Goal: Task Accomplishment & Management: Use online tool/utility

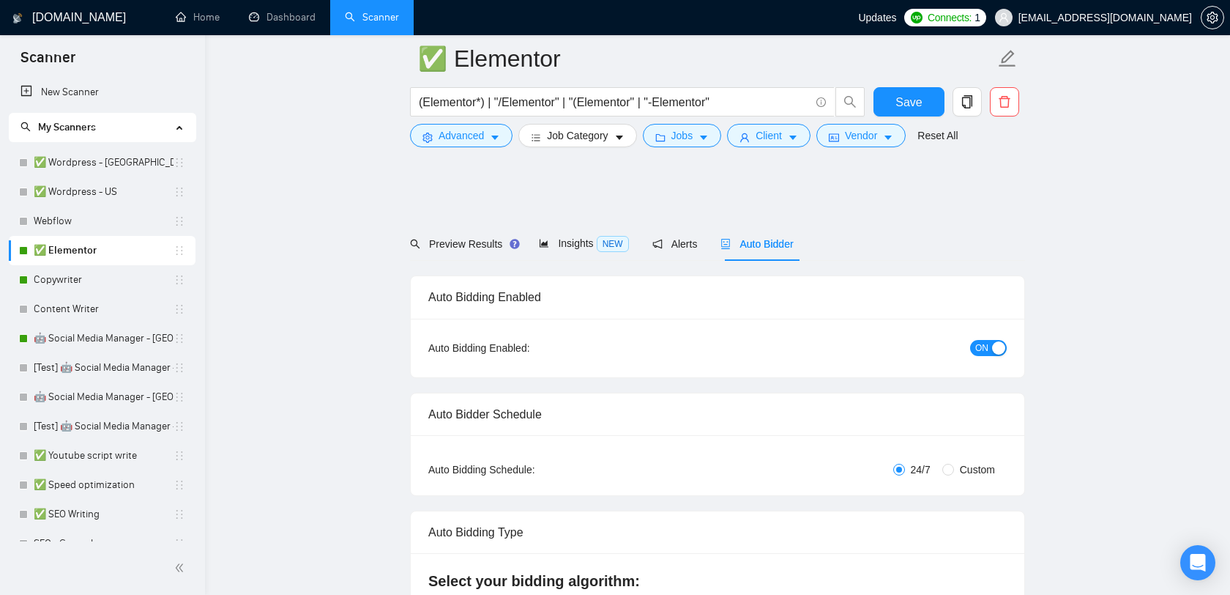
click at [82, 21] on h1 "[DOMAIN_NAME]" at bounding box center [79, 17] width 94 height 35
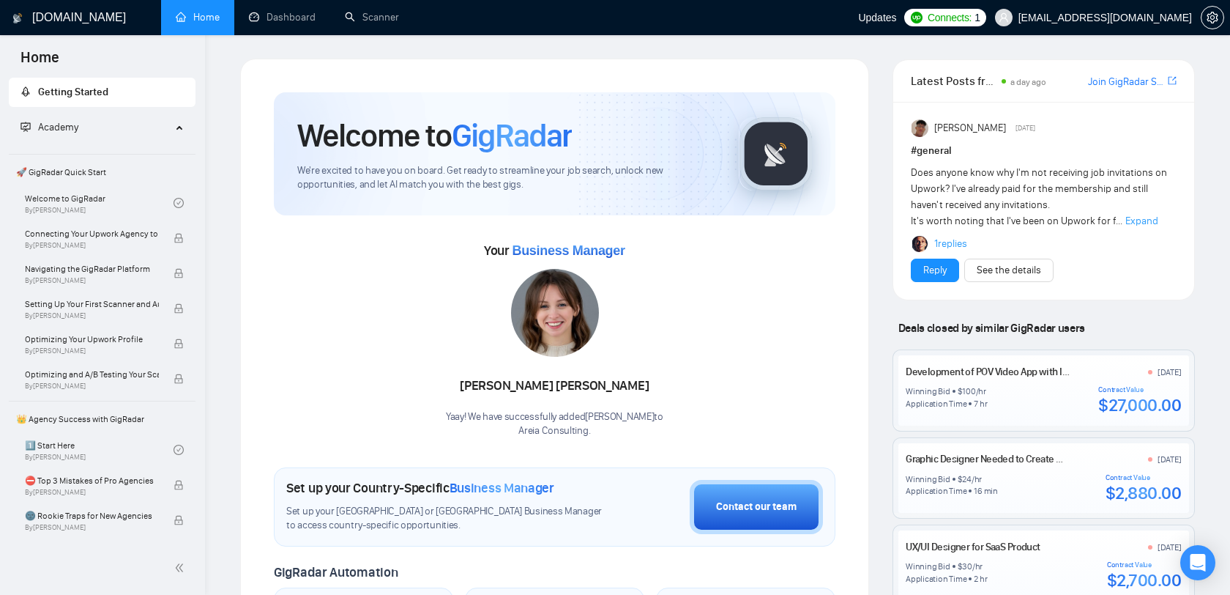
click at [1096, 18] on span "[EMAIL_ADDRESS][DOMAIN_NAME]" at bounding box center [1106, 18] width 174 height 0
click at [1118, 18] on span "[EMAIL_ADDRESS][DOMAIN_NAME]" at bounding box center [1106, 18] width 174 height 0
click at [382, 11] on link "Scanner" at bounding box center [372, 17] width 54 height 12
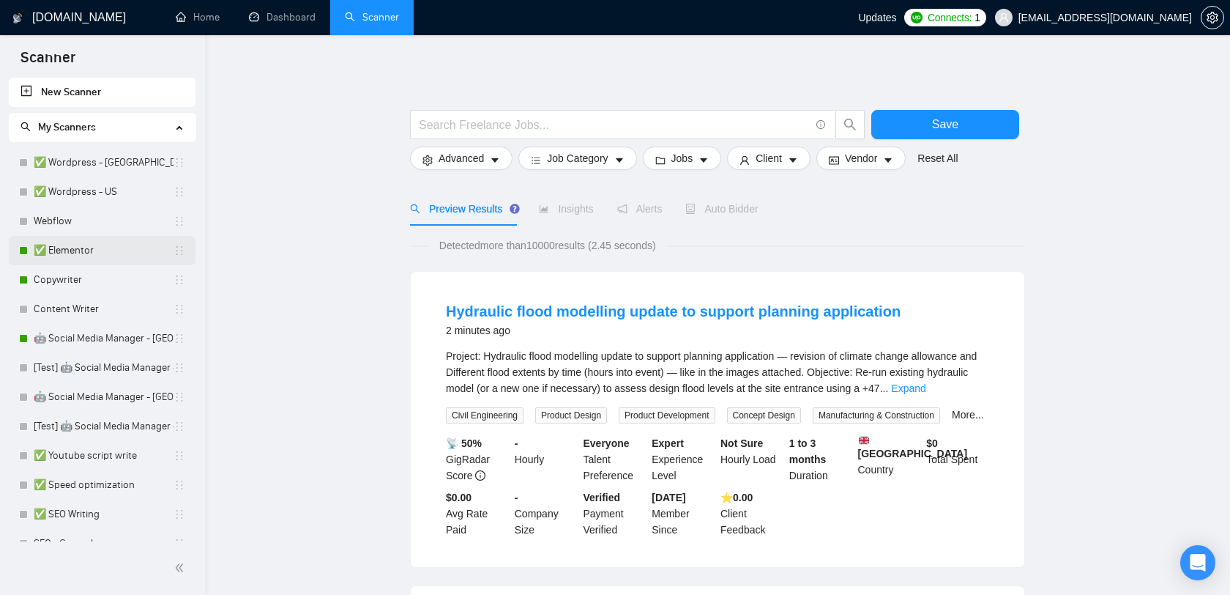
click at [116, 250] on link "✅ Elementor" at bounding box center [104, 250] width 140 height 29
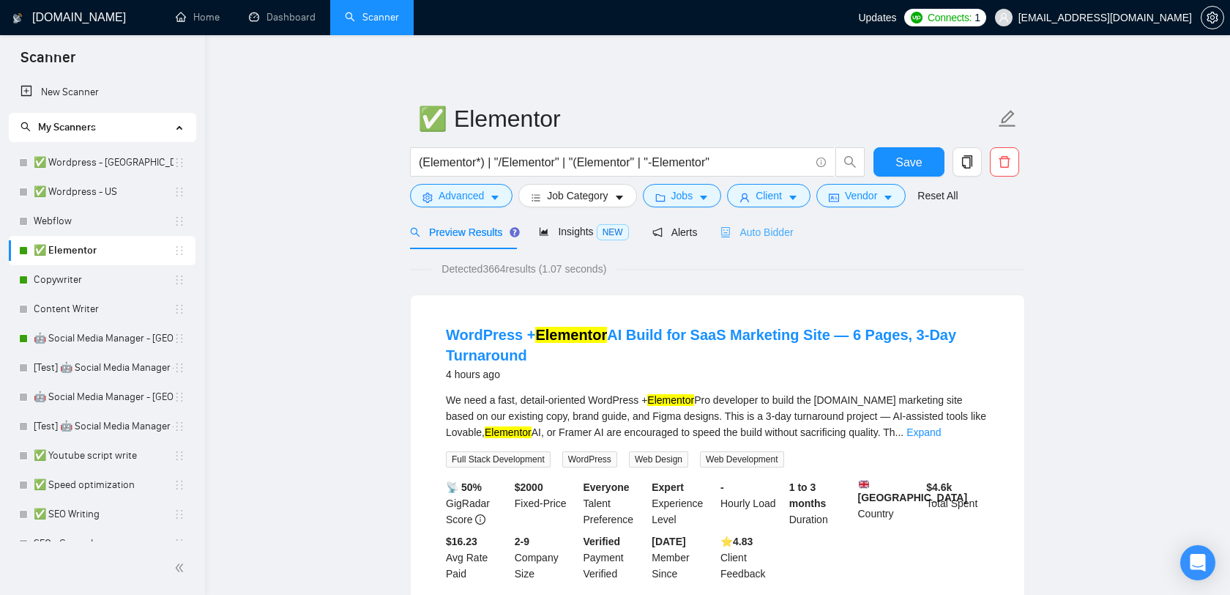
click at [754, 221] on div "Auto Bidder" at bounding box center [757, 232] width 72 height 34
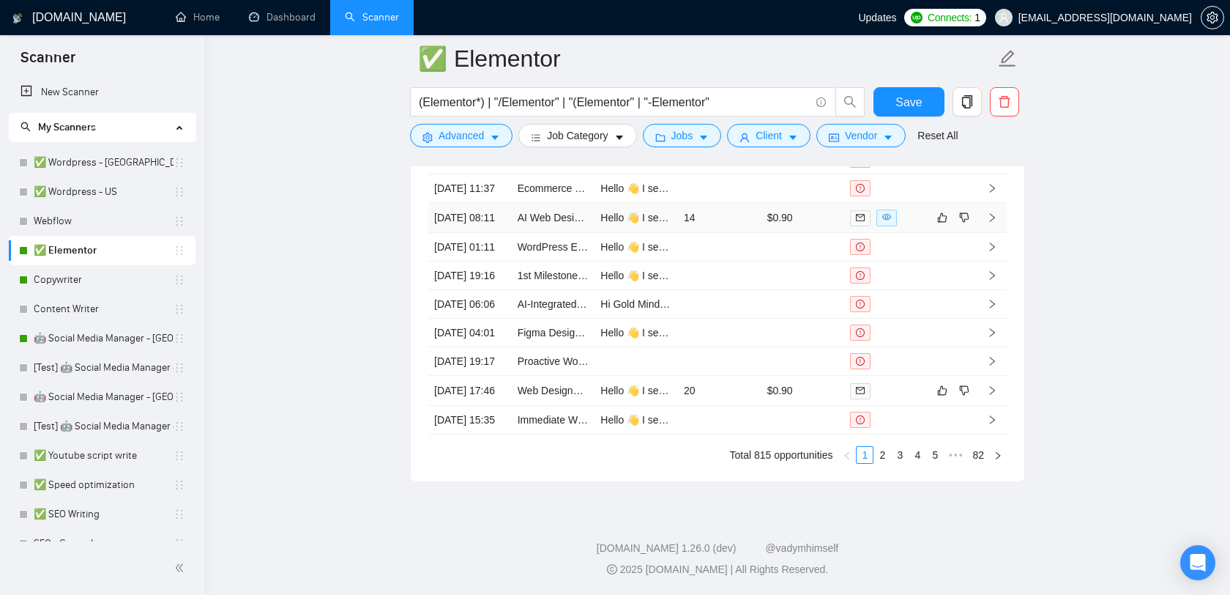
scroll to position [3786, 0]
